Goal: Task Accomplishment & Management: Complete application form

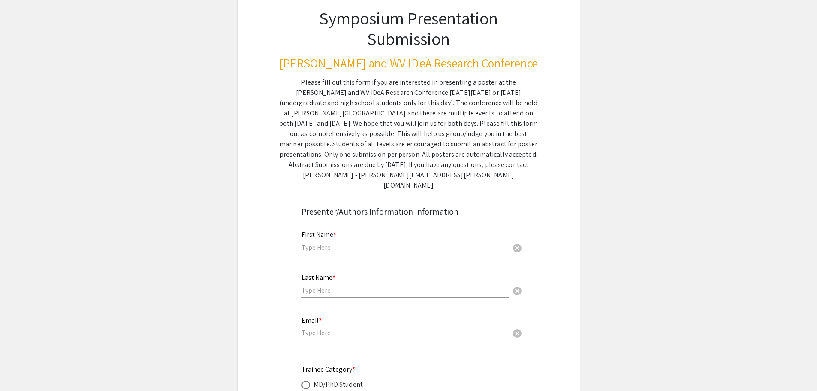
scroll to position [172, 0]
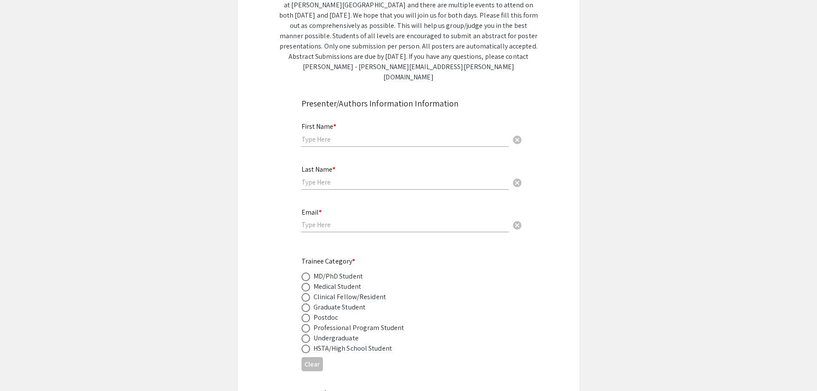
click at [366, 135] on input "text" at bounding box center [405, 139] width 207 height 9
type input "[PERSON_NAME]"
type input "Nouyed"
type input "[EMAIL_ADDRESS][DOMAIN_NAME]"
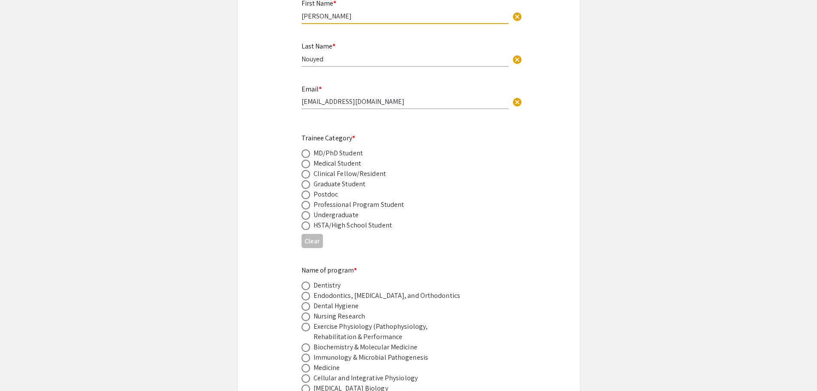
scroll to position [300, 0]
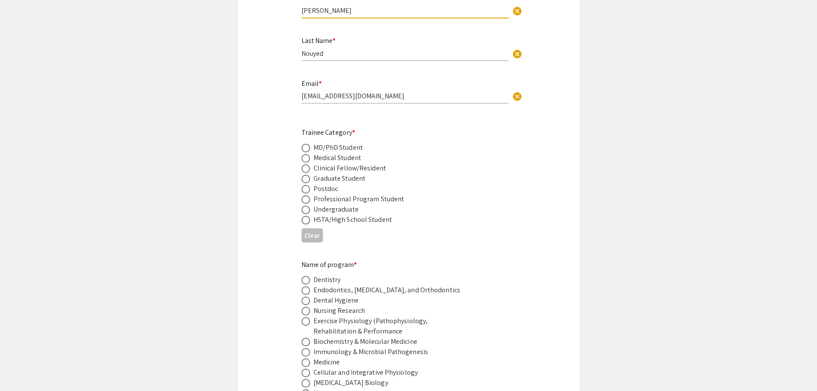
click at [306, 185] on span at bounding box center [306, 189] width 9 height 9
click at [306, 185] on input "radio" at bounding box center [306, 189] width 9 height 9
radio input "true"
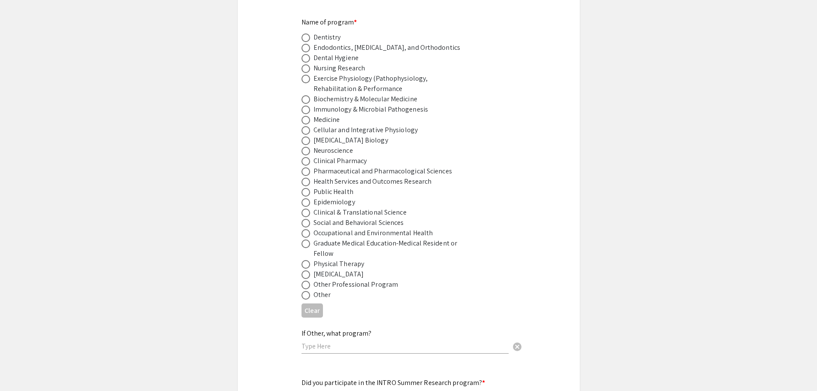
scroll to position [601, 0]
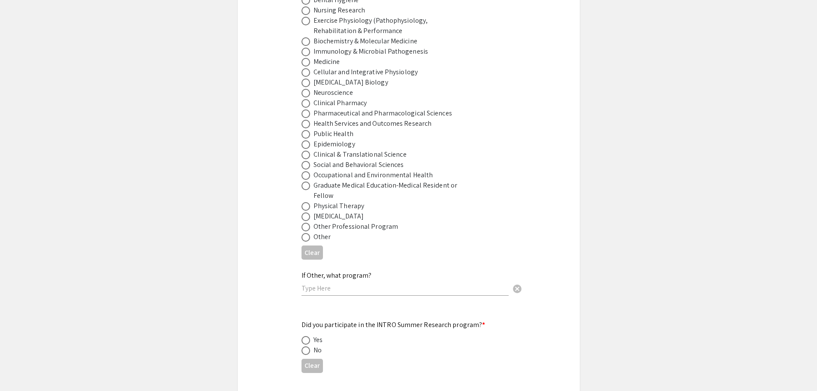
click at [307, 233] on span at bounding box center [306, 237] width 9 height 9
click at [307, 233] on input "radio" at bounding box center [306, 237] width 9 height 9
radio input "true"
click at [361, 284] on input "text" at bounding box center [405, 288] width 207 height 9
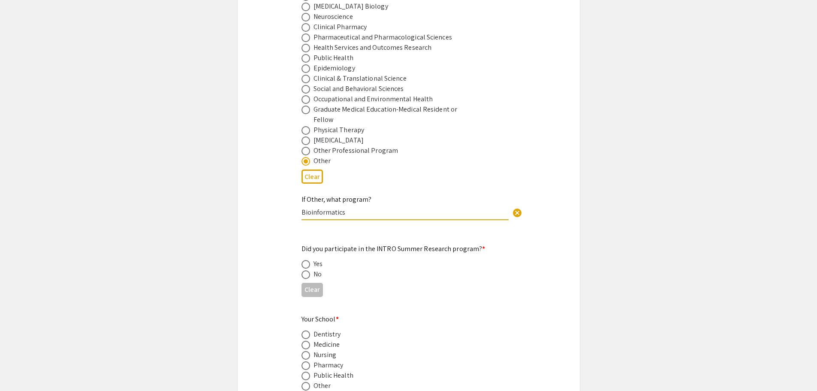
scroll to position [687, 0]
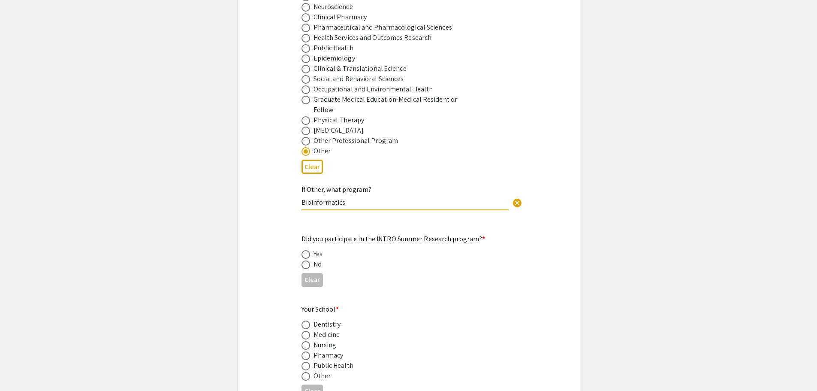
type input "Bioinformatics"
click at [306, 260] on span at bounding box center [306, 264] width 9 height 9
click at [306, 260] on input "radio" at bounding box center [306, 264] width 9 height 9
radio input "true"
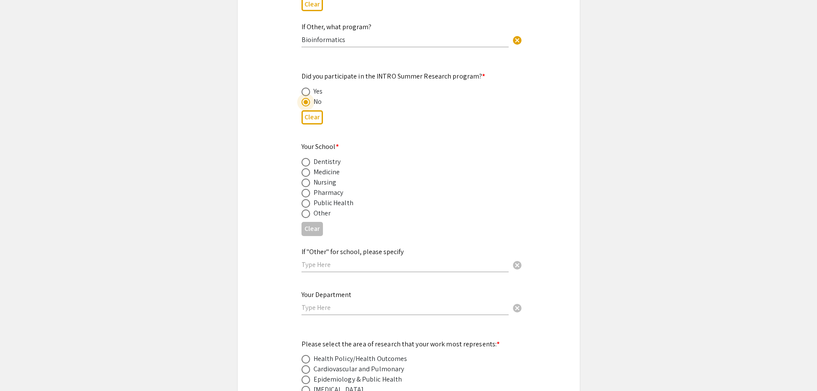
scroll to position [858, 0]
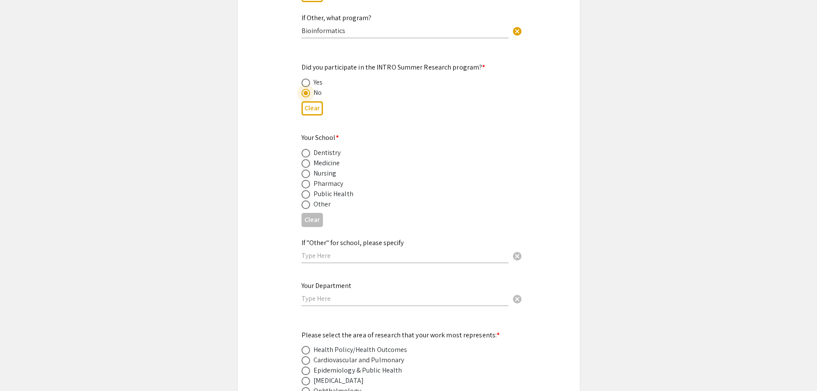
click at [306, 159] on span at bounding box center [306, 163] width 9 height 9
click at [306, 159] on input "radio" at bounding box center [306, 163] width 9 height 9
radio input "true"
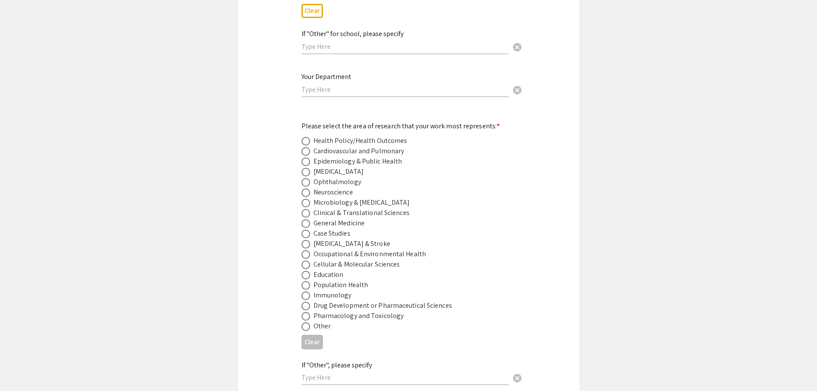
scroll to position [1073, 0]
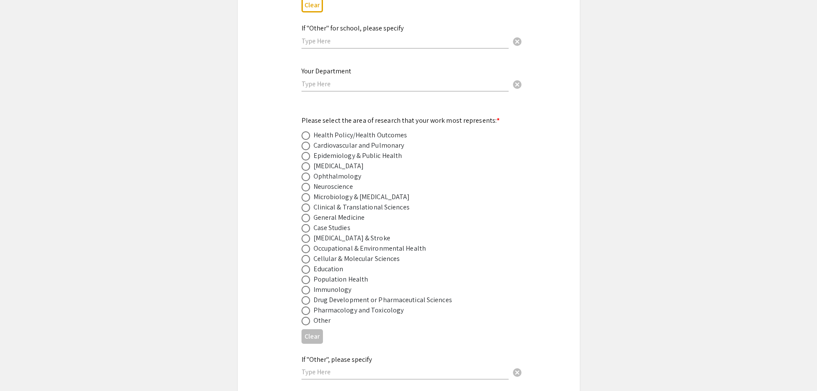
click at [308, 172] on span at bounding box center [306, 176] width 9 height 9
click at [308, 172] on input "radio" at bounding box center [306, 176] width 9 height 9
radio input "true"
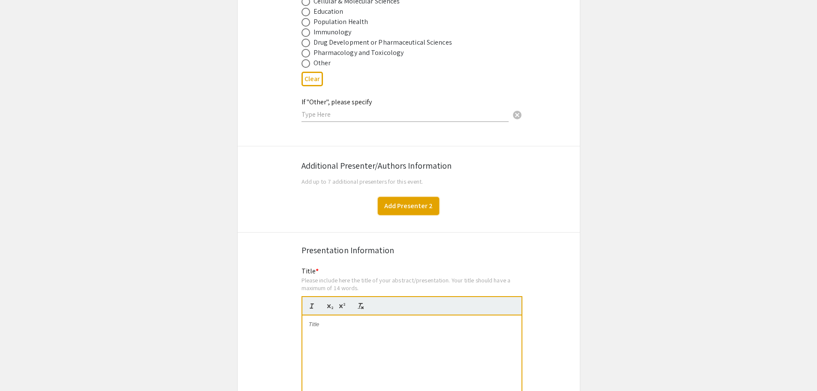
click at [405, 203] on button "Add Presenter 2" at bounding box center [408, 206] width 61 height 18
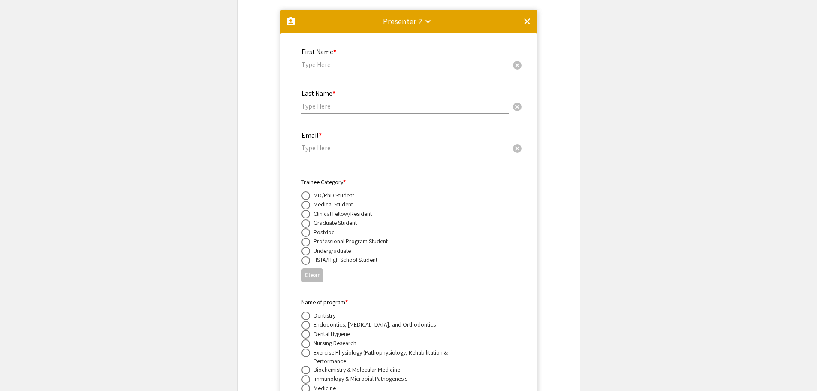
click at [526, 16] on mat-icon "clear" at bounding box center [527, 21] width 10 height 10
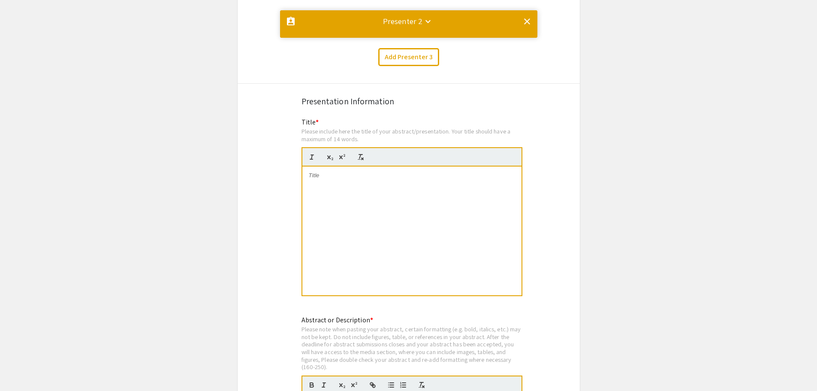
scroll to position [0, 0]
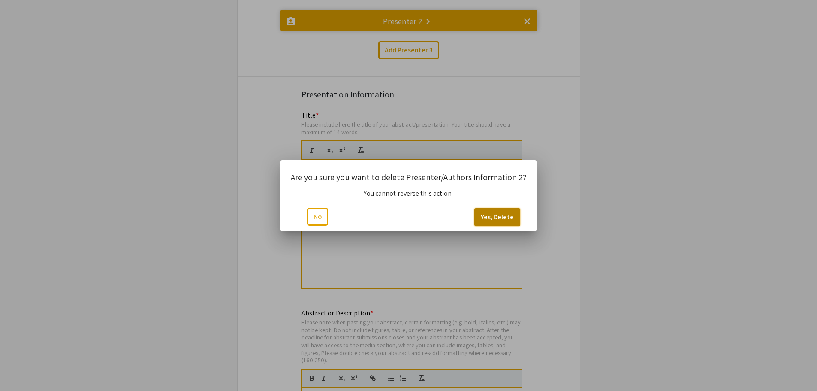
click at [493, 218] on button "Yes, Delete" at bounding box center [498, 217] width 46 height 18
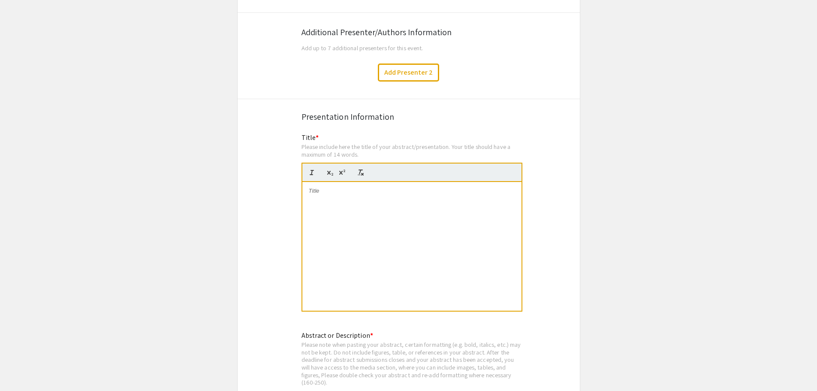
scroll to position [1486, 0]
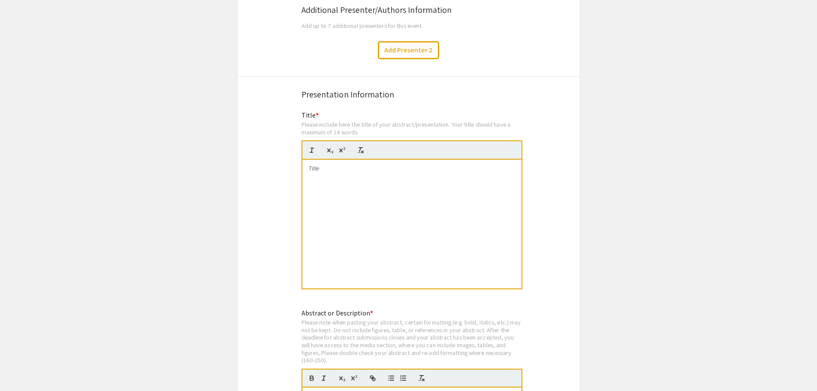
click at [435, 246] on div at bounding box center [412, 224] width 219 height 129
click at [336, 194] on div at bounding box center [412, 224] width 219 height 129
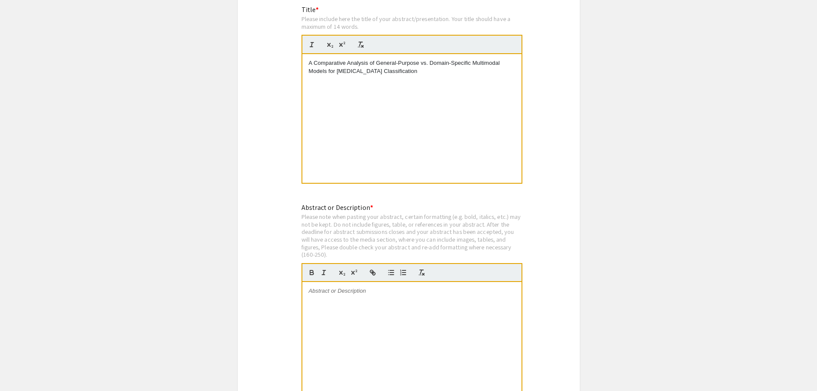
scroll to position [1700, 0]
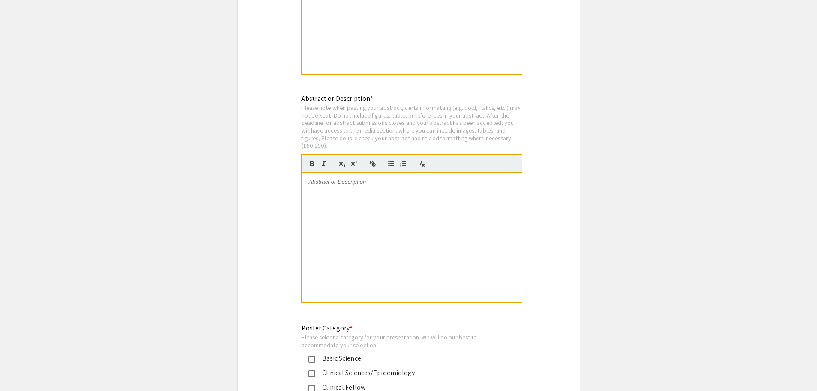
click at [366, 213] on div at bounding box center [412, 237] width 219 height 129
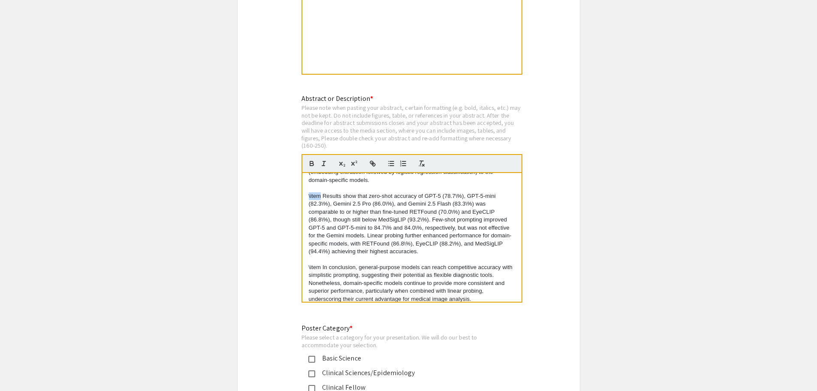
drag, startPoint x: 321, startPoint y: 185, endPoint x: 295, endPoint y: 186, distance: 25.3
click at [295, 186] on div "Abstract or Description * Please note when pasting your abstract, certain forma…" at bounding box center [408, 204] width 227 height 221
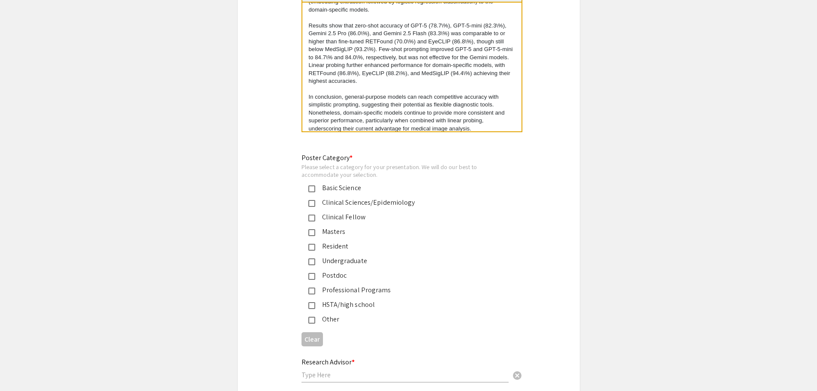
scroll to position [1872, 0]
click at [315, 272] on mat-pseudo-checkbox at bounding box center [312, 275] width 7 height 7
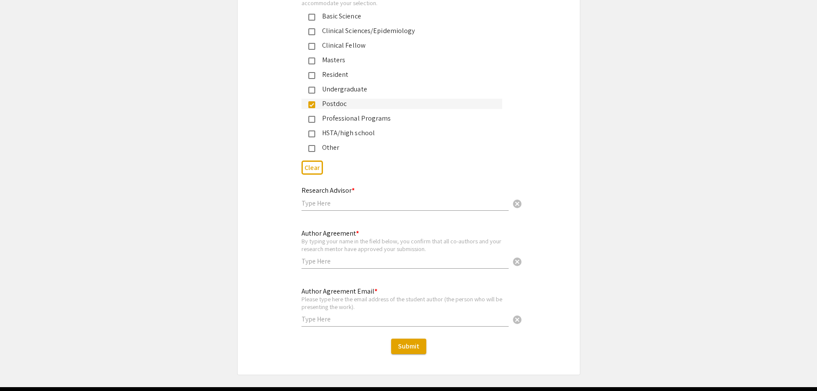
scroll to position [2044, 0]
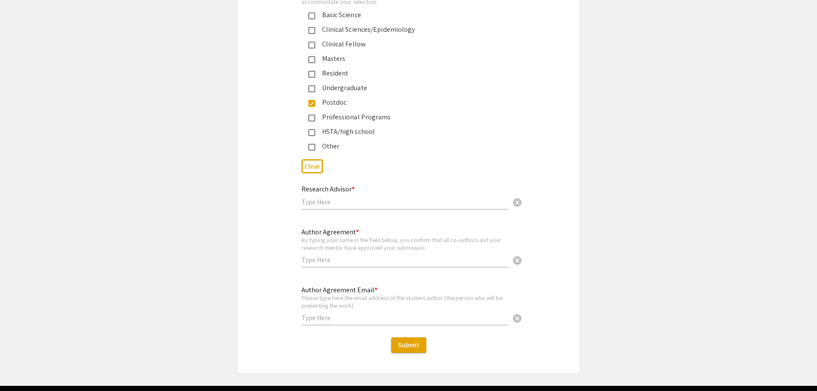
click at [335, 197] on input "text" at bounding box center [405, 201] width 207 height 9
type input "Gangqing "[PERSON_NAME]" [PERSON_NAME]"
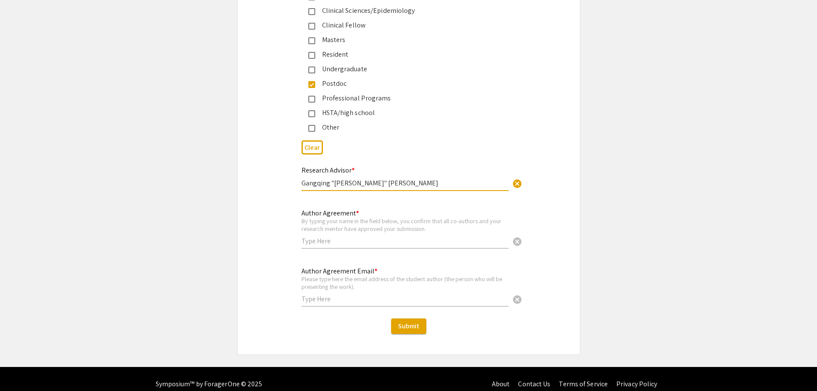
click at [411, 238] on div "Author Agreement * By typing your name in the field below, you confirm that all…" at bounding box center [405, 225] width 207 height 48
click at [411, 236] on input "text" at bounding box center [405, 240] width 207 height 9
type input "[PERSON_NAME]"
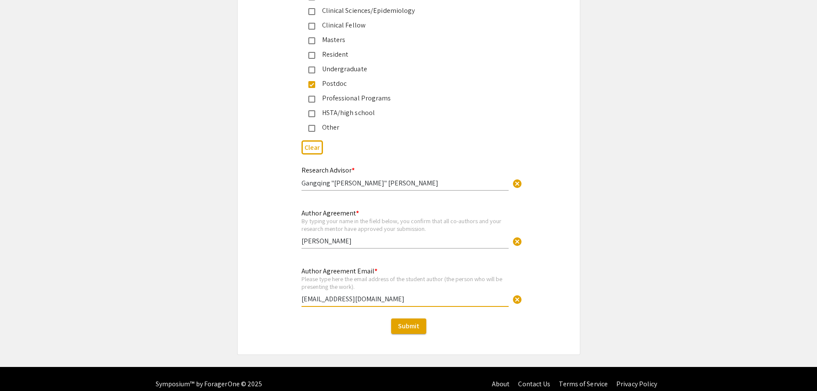
drag, startPoint x: 368, startPoint y: 287, endPoint x: 203, endPoint y: 280, distance: 165.3
type input "[EMAIL_ADDRESS][DOMAIN_NAME]"
